Goal: Navigation & Orientation: Find specific page/section

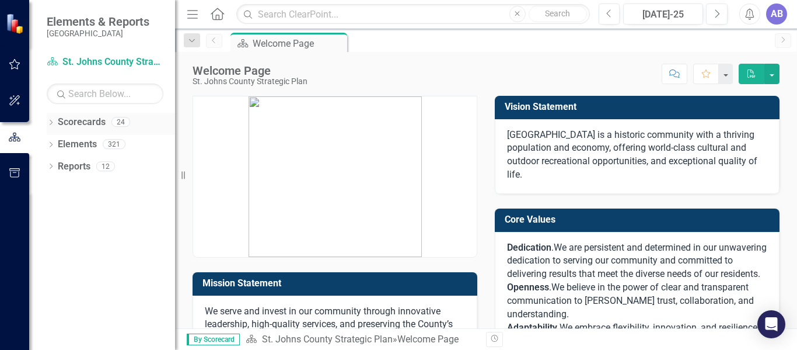
click at [52, 123] on icon "Dropdown" at bounding box center [51, 123] width 8 height 6
click at [95, 145] on link "St. Johns County Strategic Plan" at bounding box center [119, 144] width 111 height 13
click at [58, 142] on icon "Dropdown" at bounding box center [57, 143] width 9 height 7
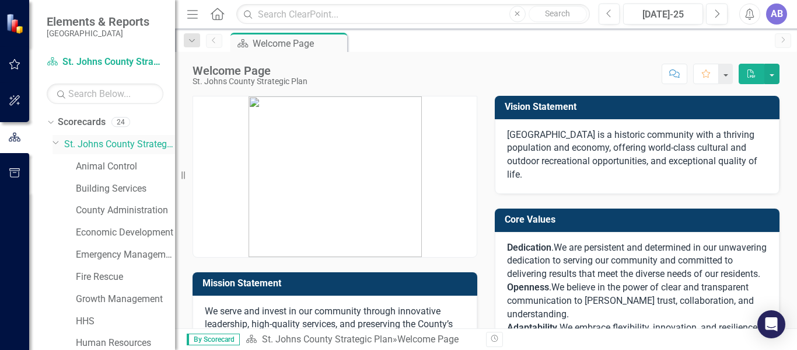
click at [55, 143] on icon at bounding box center [56, 142] width 6 height 3
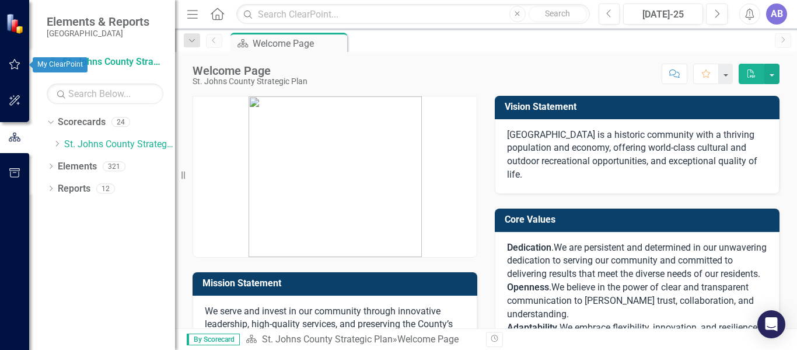
click at [13, 64] on icon "button" at bounding box center [15, 64] width 12 height 9
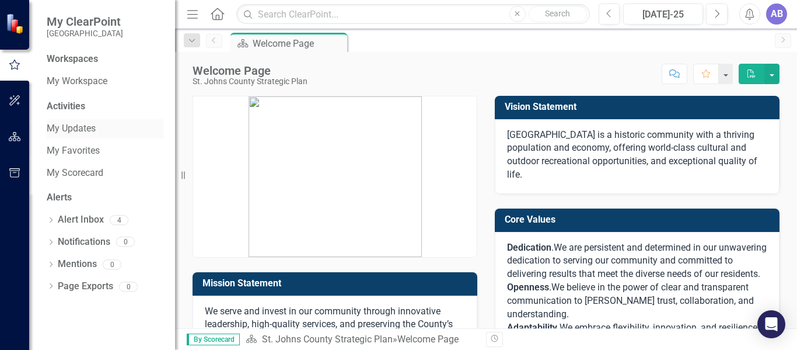
click at [85, 128] on link "My Updates" at bounding box center [105, 128] width 117 height 13
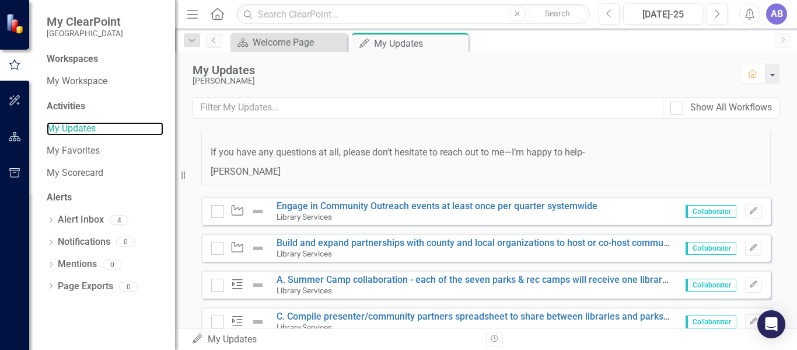
scroll to position [852, 0]
click at [675, 106] on input "Show All Workflows" at bounding box center [675, 106] width 8 height 8
checkbox input "true"
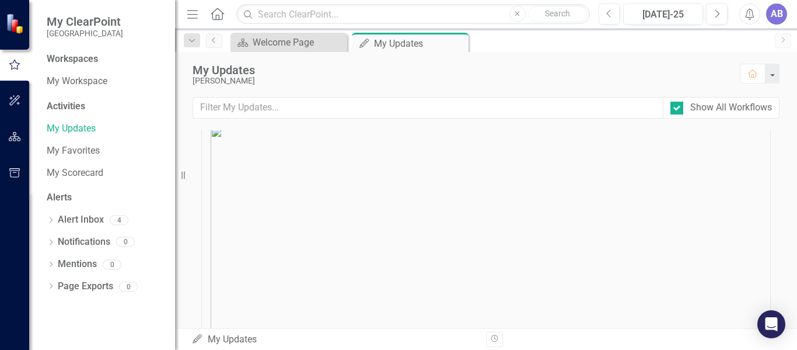
scroll to position [1407, 0]
